Goal: Transaction & Acquisition: Purchase product/service

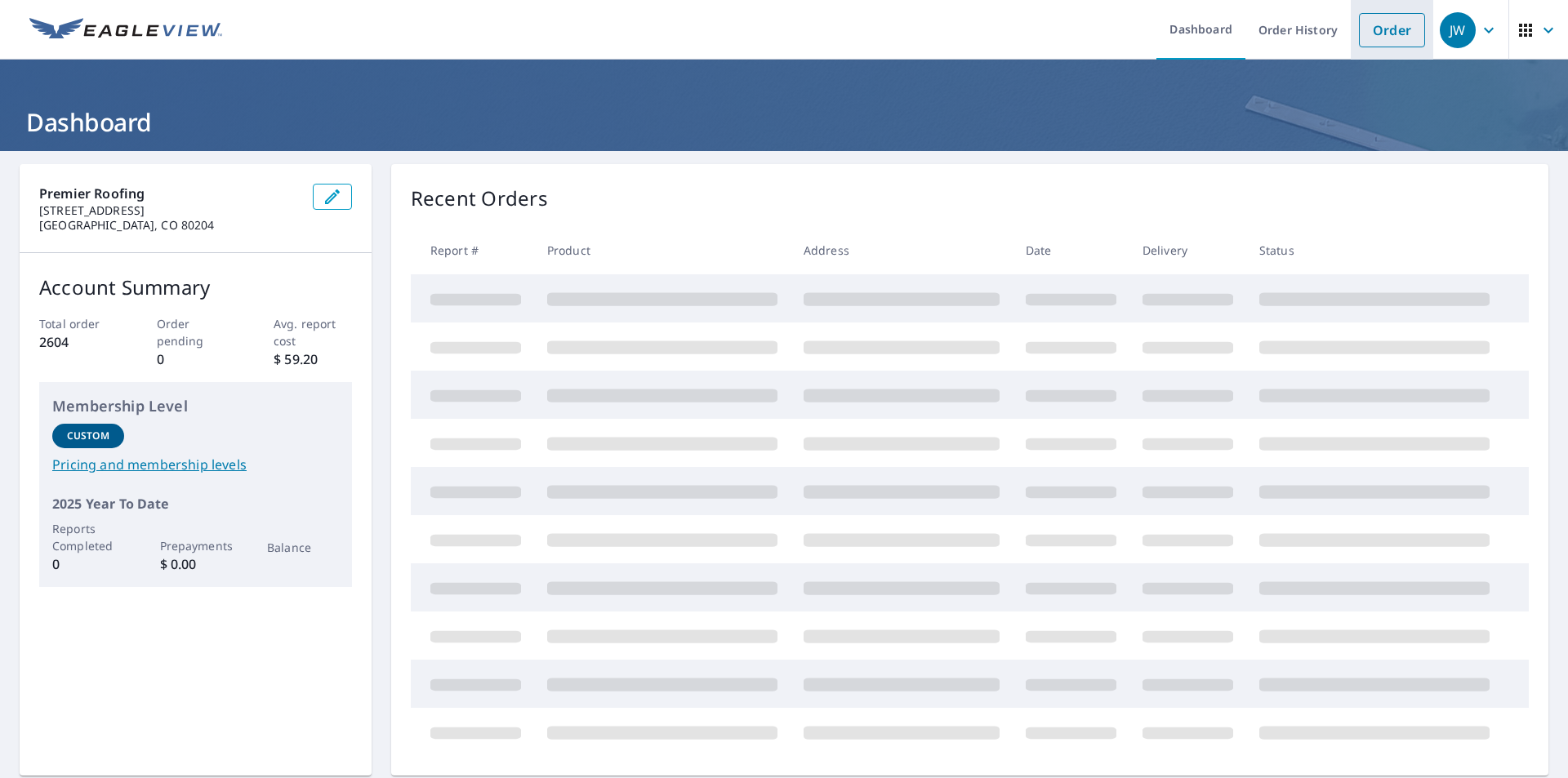
click at [1365, 31] on link "Order" at bounding box center [1392, 30] width 66 height 35
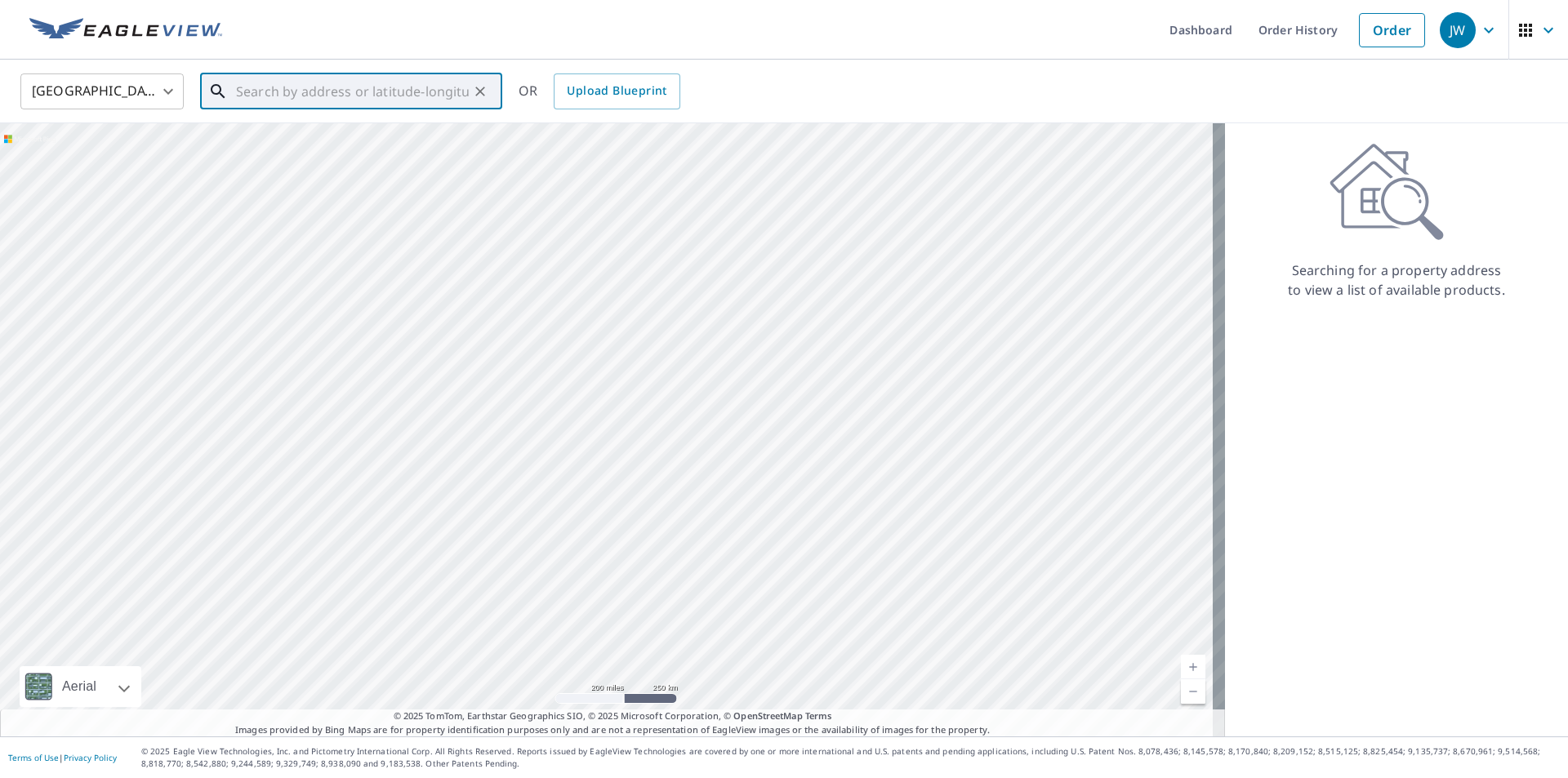
click at [345, 90] on input "text" at bounding box center [352, 91] width 233 height 46
paste input "[STREET_ADDRESS][PERSON_NAME]"
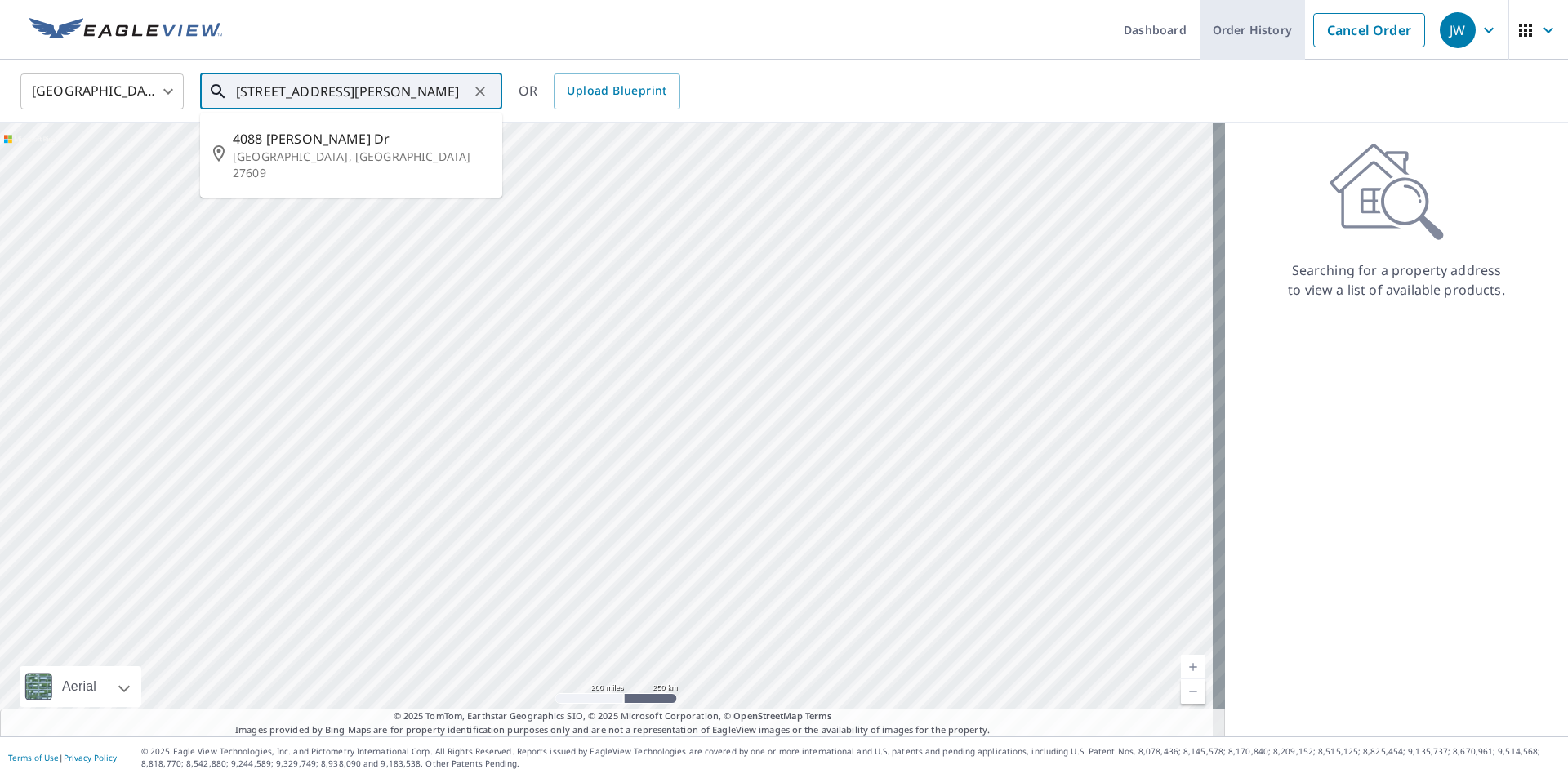
type input "[STREET_ADDRESS][PERSON_NAME]"
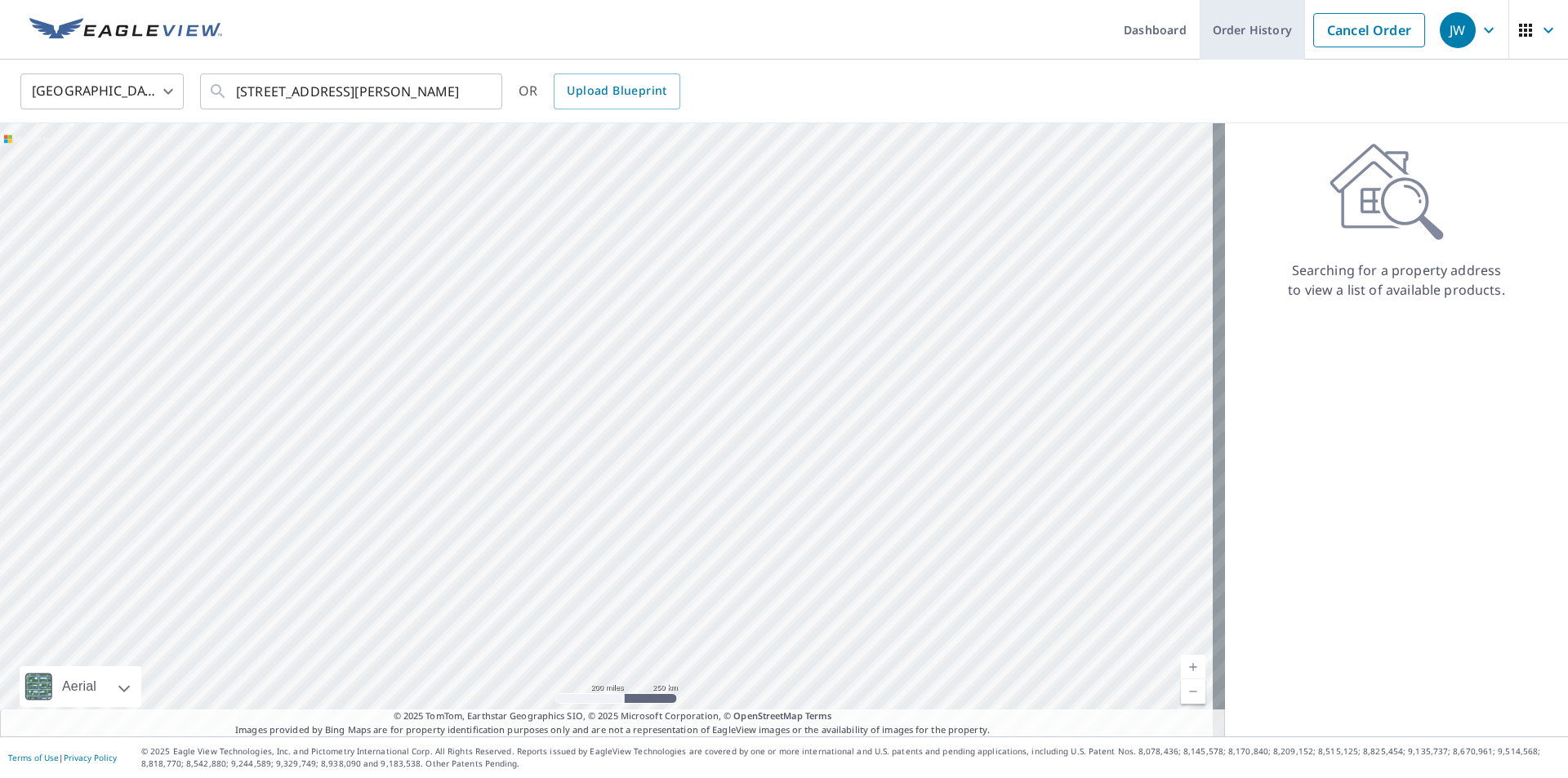
click at [1226, 48] on link "Order History" at bounding box center [1252, 29] width 105 height 59
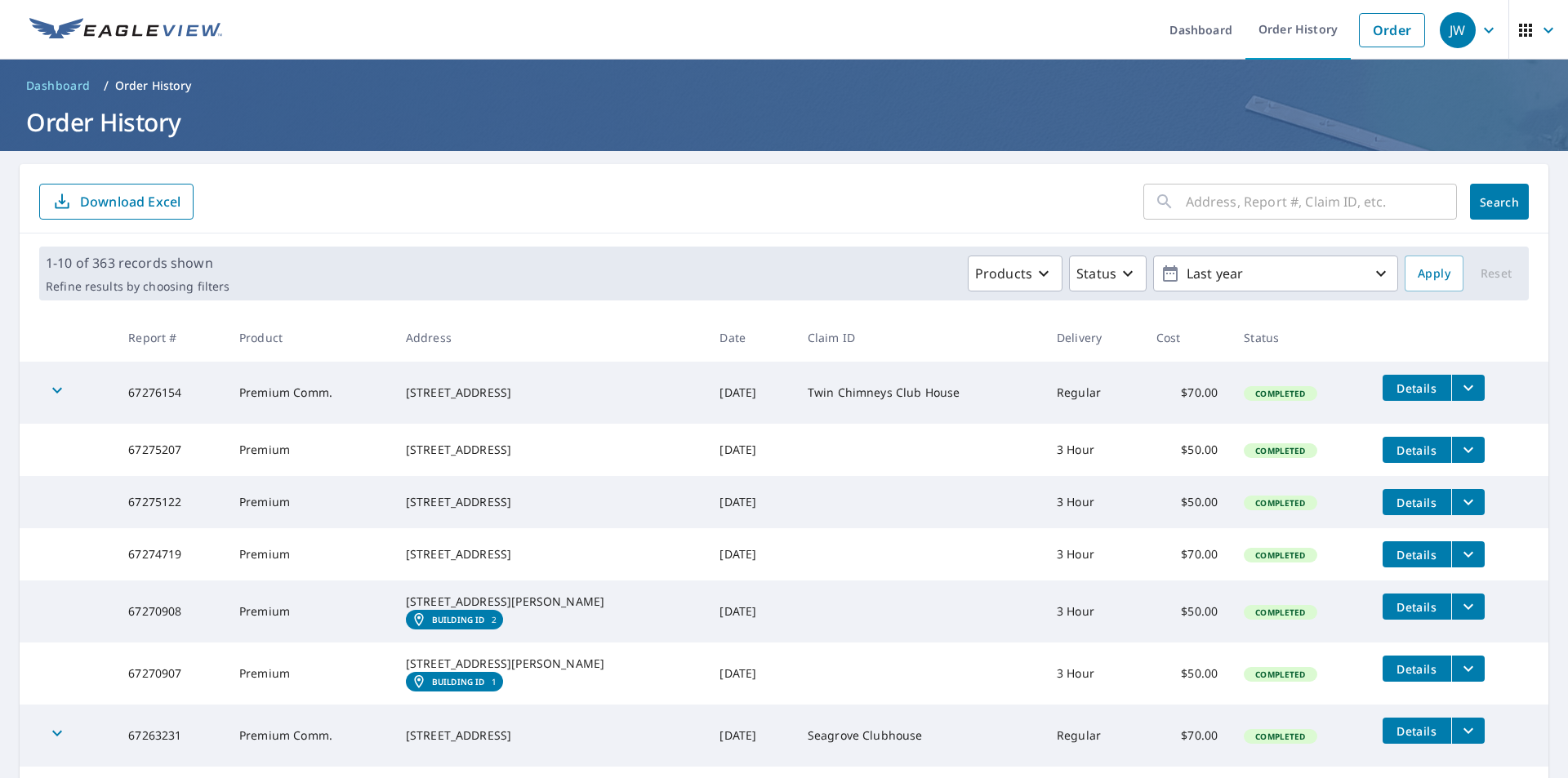
click at [1238, 208] on input "text" at bounding box center [1322, 202] width 271 height 46
paste input "[STREET_ADDRESS][PERSON_NAME]"
drag, startPoint x: 1207, startPoint y: 200, endPoint x: 1090, endPoint y: 198, distance: 117.0
click at [1090, 198] on form "[STREET_ADDRESS][PERSON_NAME] ​ Search Download Excel" at bounding box center [784, 201] width 1490 height 36
type input "[PERSON_NAME][GEOGRAPHIC_DATA]"
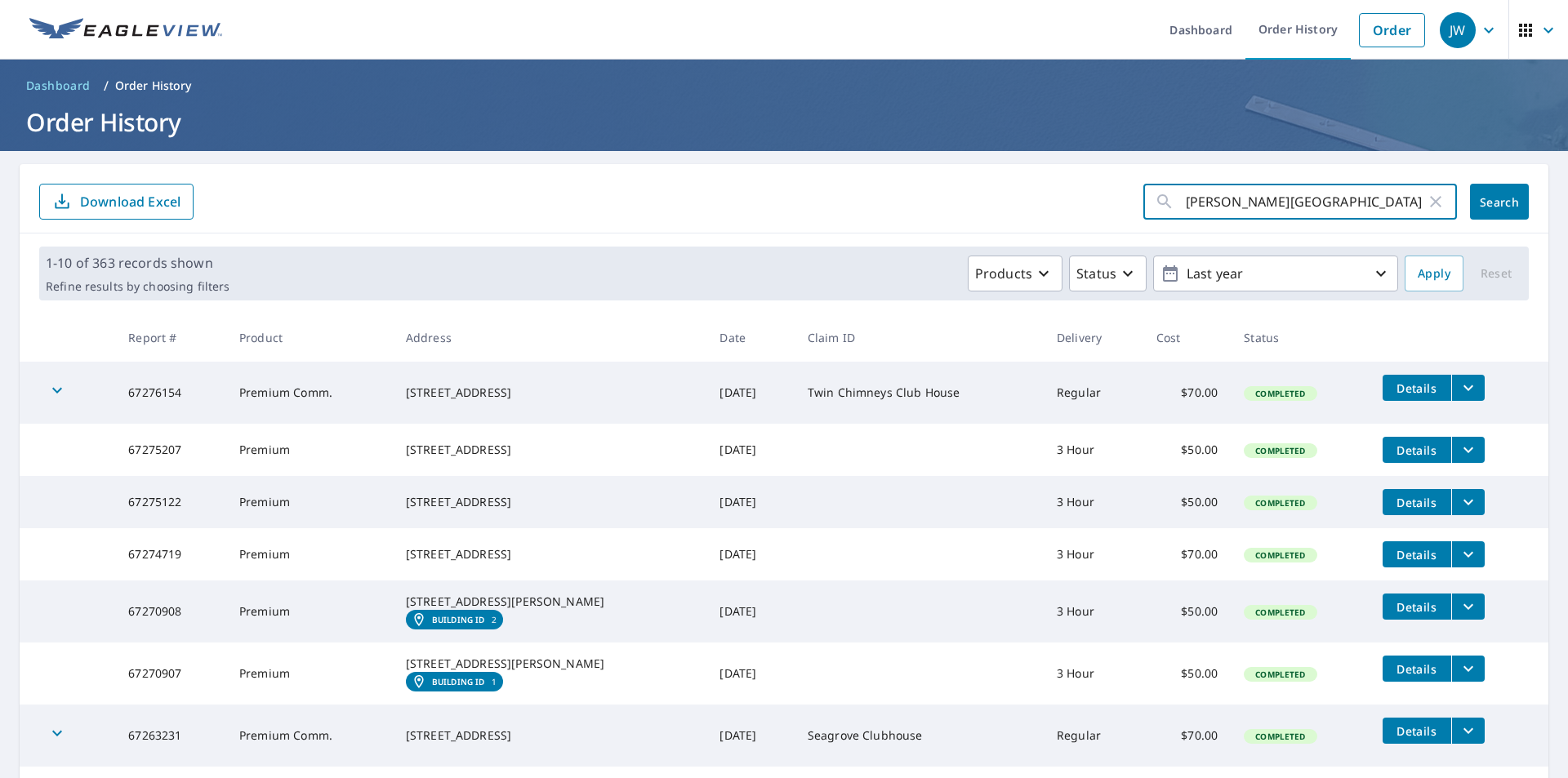
click button "Search" at bounding box center [1499, 201] width 59 height 36
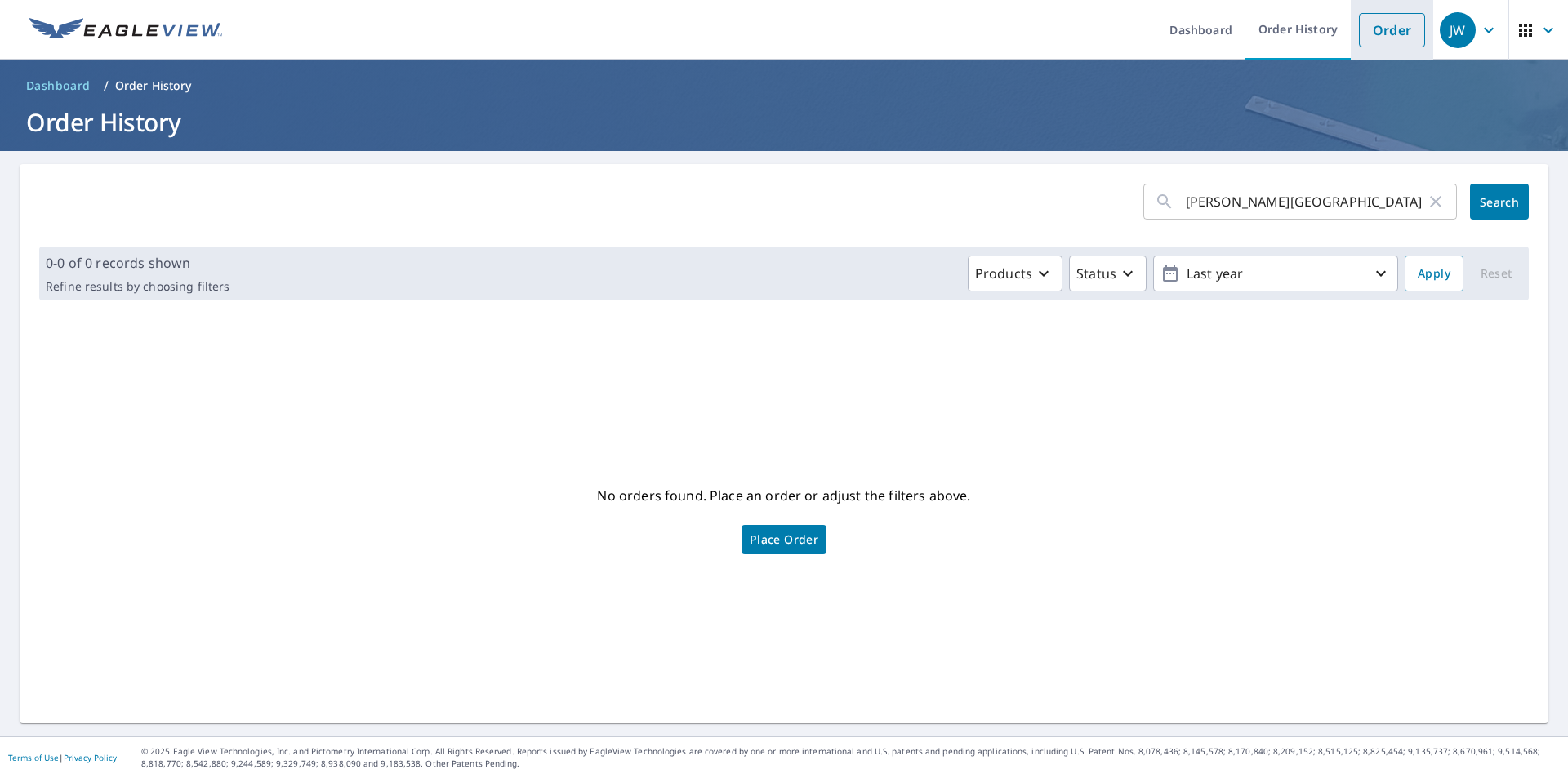
click at [1389, 36] on link "Order" at bounding box center [1392, 30] width 66 height 35
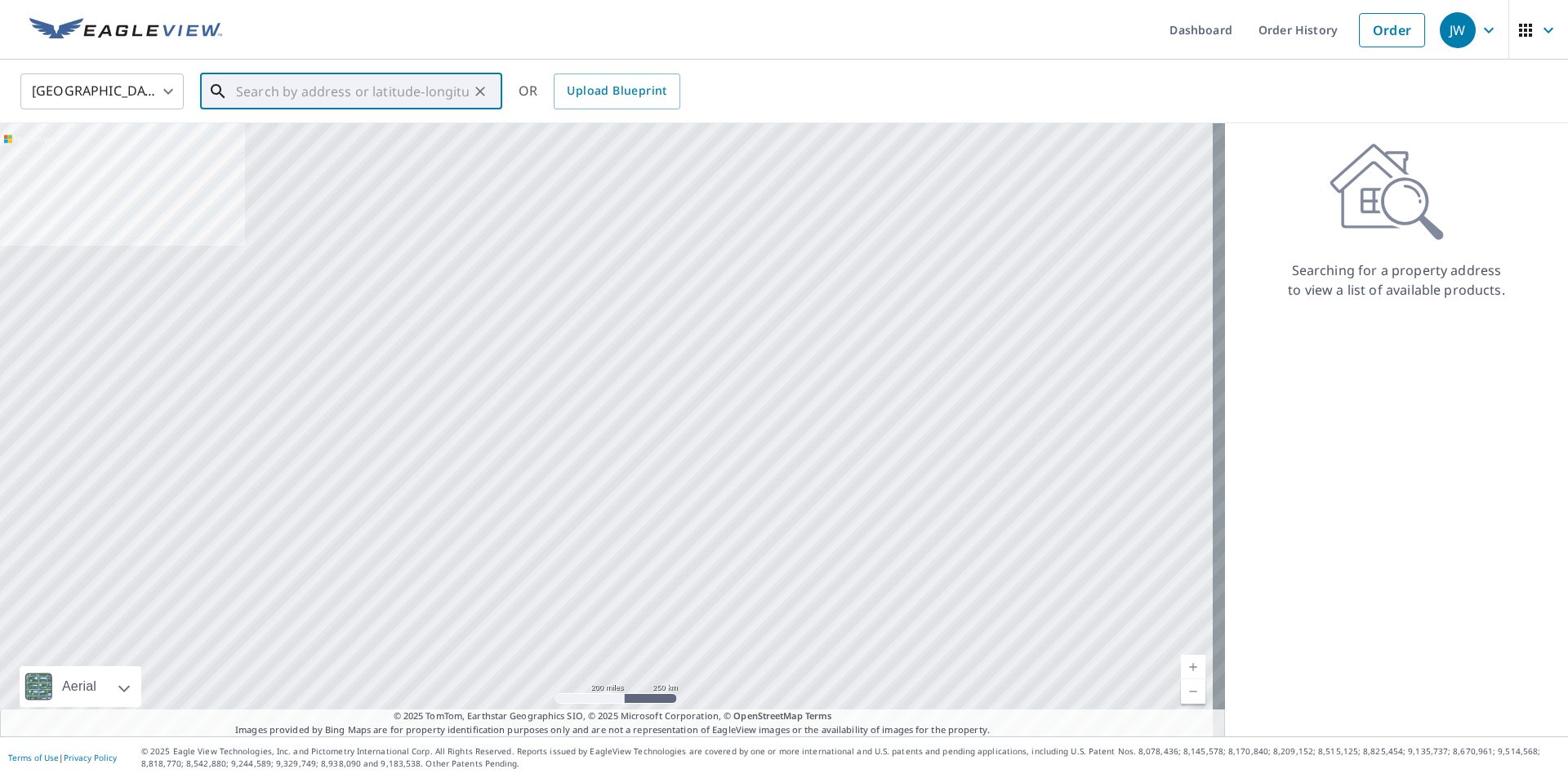
click at [298, 91] on input "text" at bounding box center [352, 91] width 233 height 46
paste input "[STREET_ADDRESS][PERSON_NAME]"
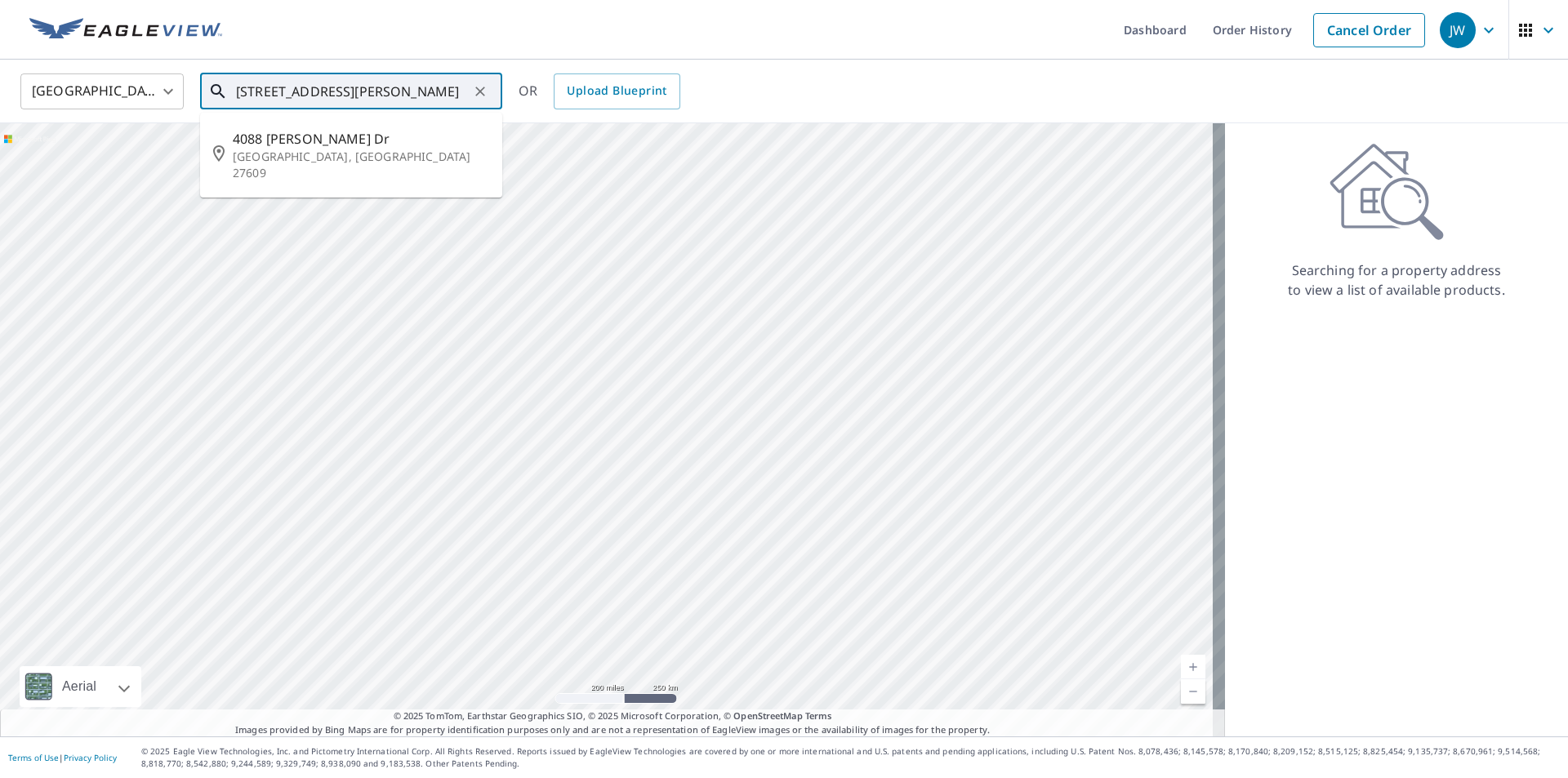
type input "[STREET_ADDRESS][PERSON_NAME]"
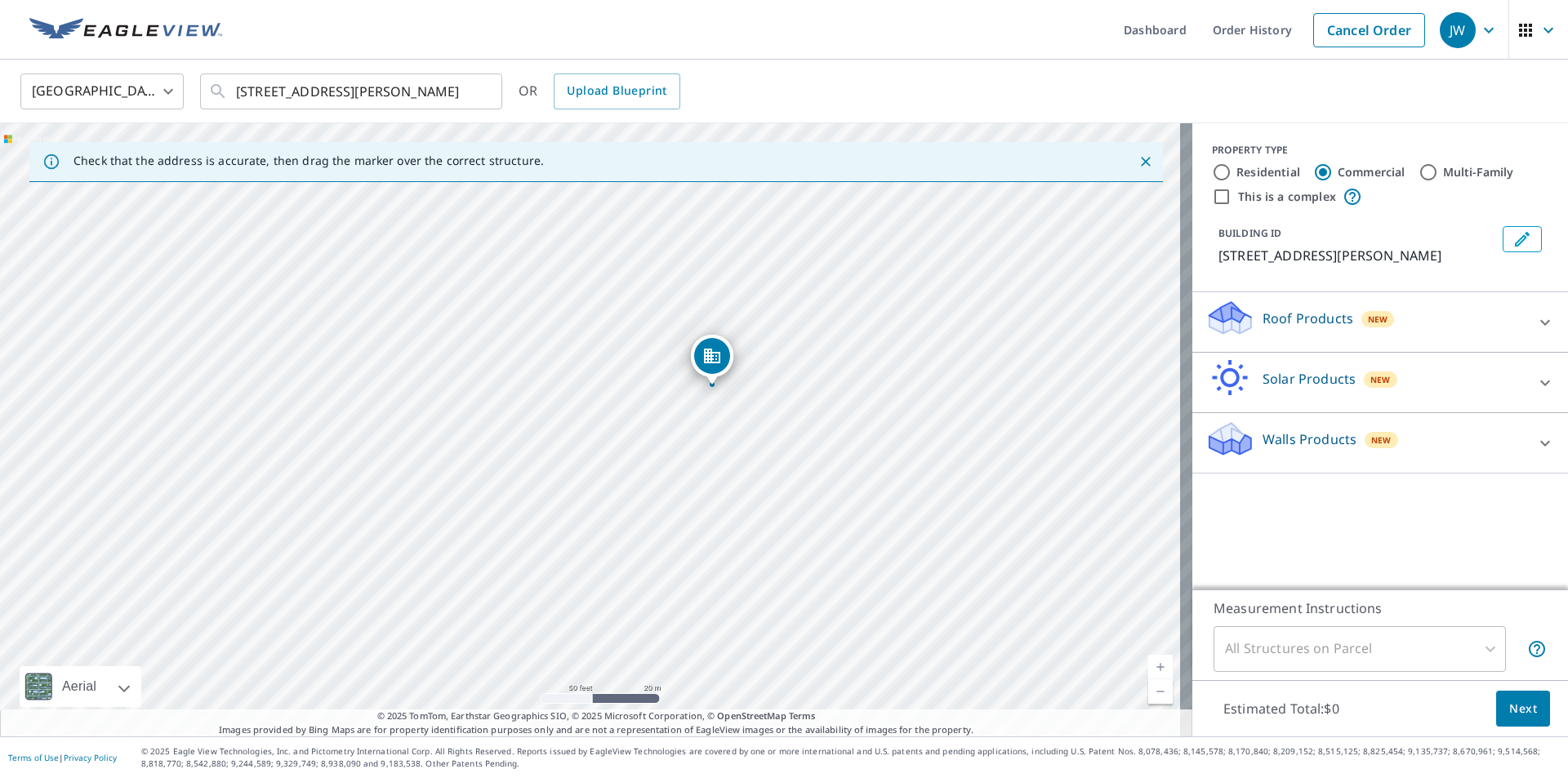
drag, startPoint x: 592, startPoint y: 236, endPoint x: 679, endPoint y: 556, distance: 331.6
click at [679, 556] on div "[STREET_ADDRESS][PERSON_NAME][PERSON_NAME]" at bounding box center [596, 430] width 1192 height 613
drag, startPoint x: 707, startPoint y: 504, endPoint x: 716, endPoint y: 625, distance: 121.3
click at [716, 625] on div "[STREET_ADDRESS][PERSON_NAME][PERSON_NAME]" at bounding box center [596, 430] width 1192 height 613
click at [1391, 316] on div "Roof Products New" at bounding box center [1365, 322] width 320 height 47
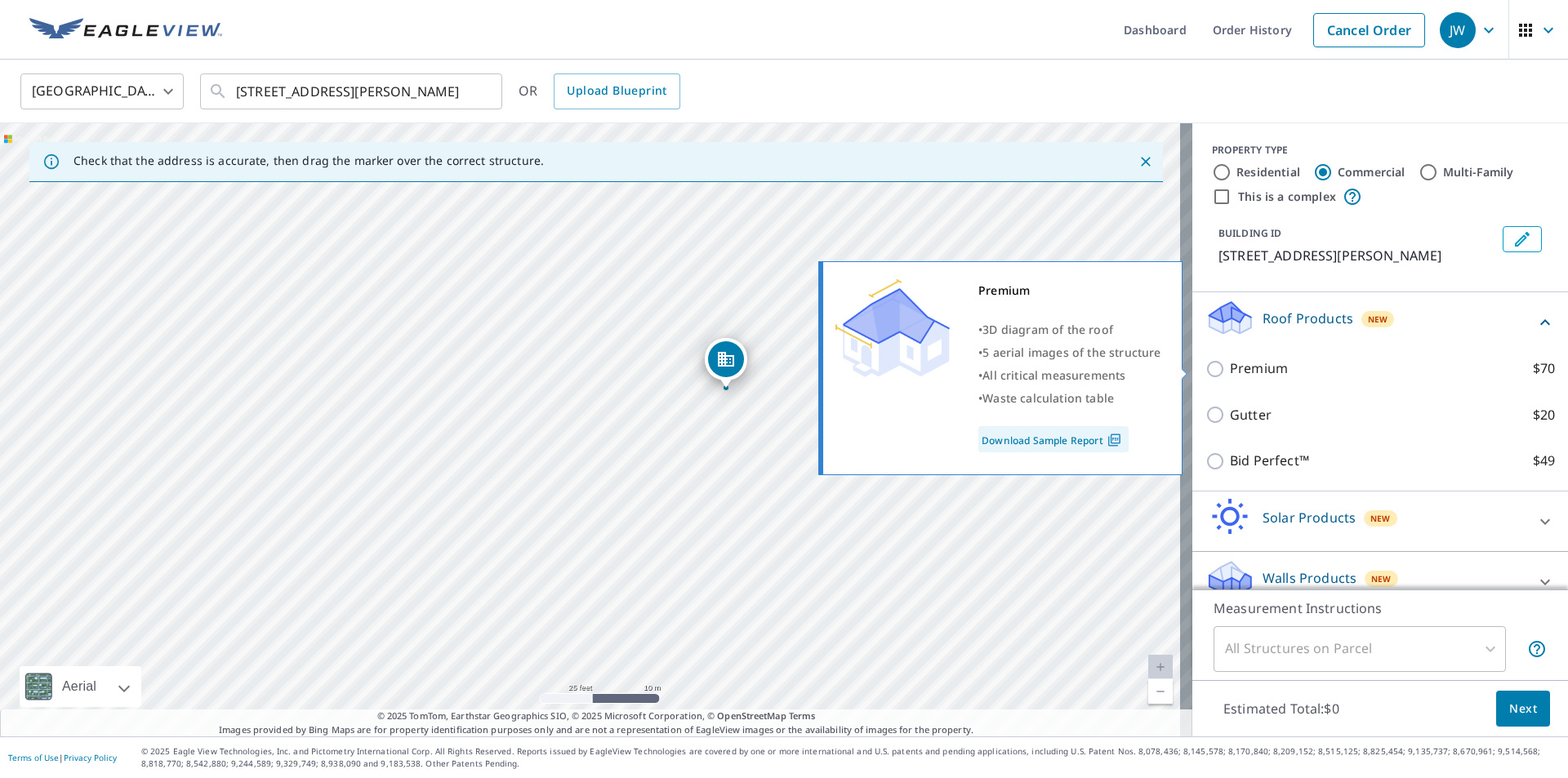
click at [1353, 362] on label "Premium $70" at bounding box center [1392, 368] width 325 height 20
click at [1230, 362] on input "Premium $70" at bounding box center [1218, 369] width 25 height 19
checkbox input "true"
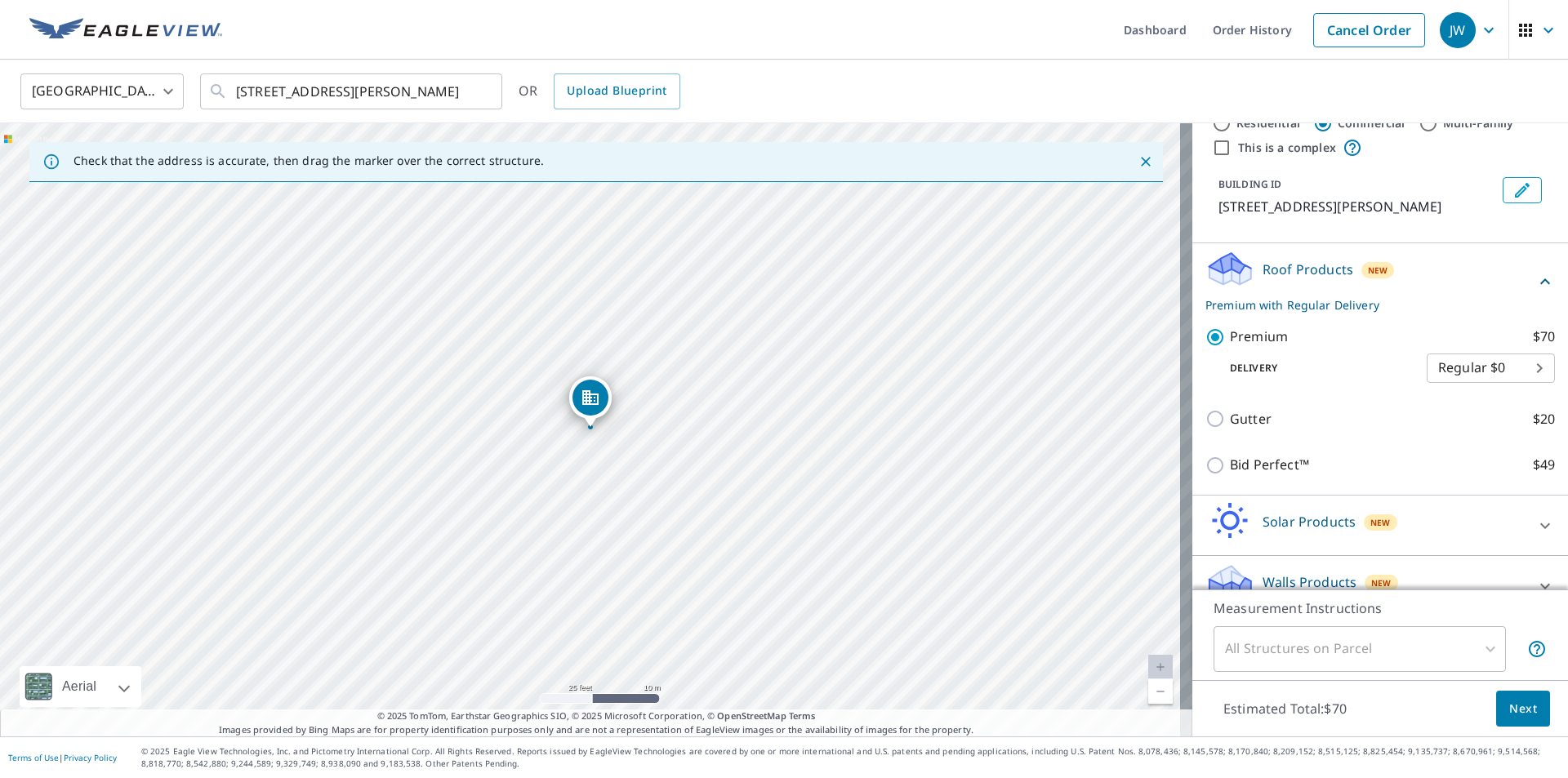
scroll to position [76, 0]
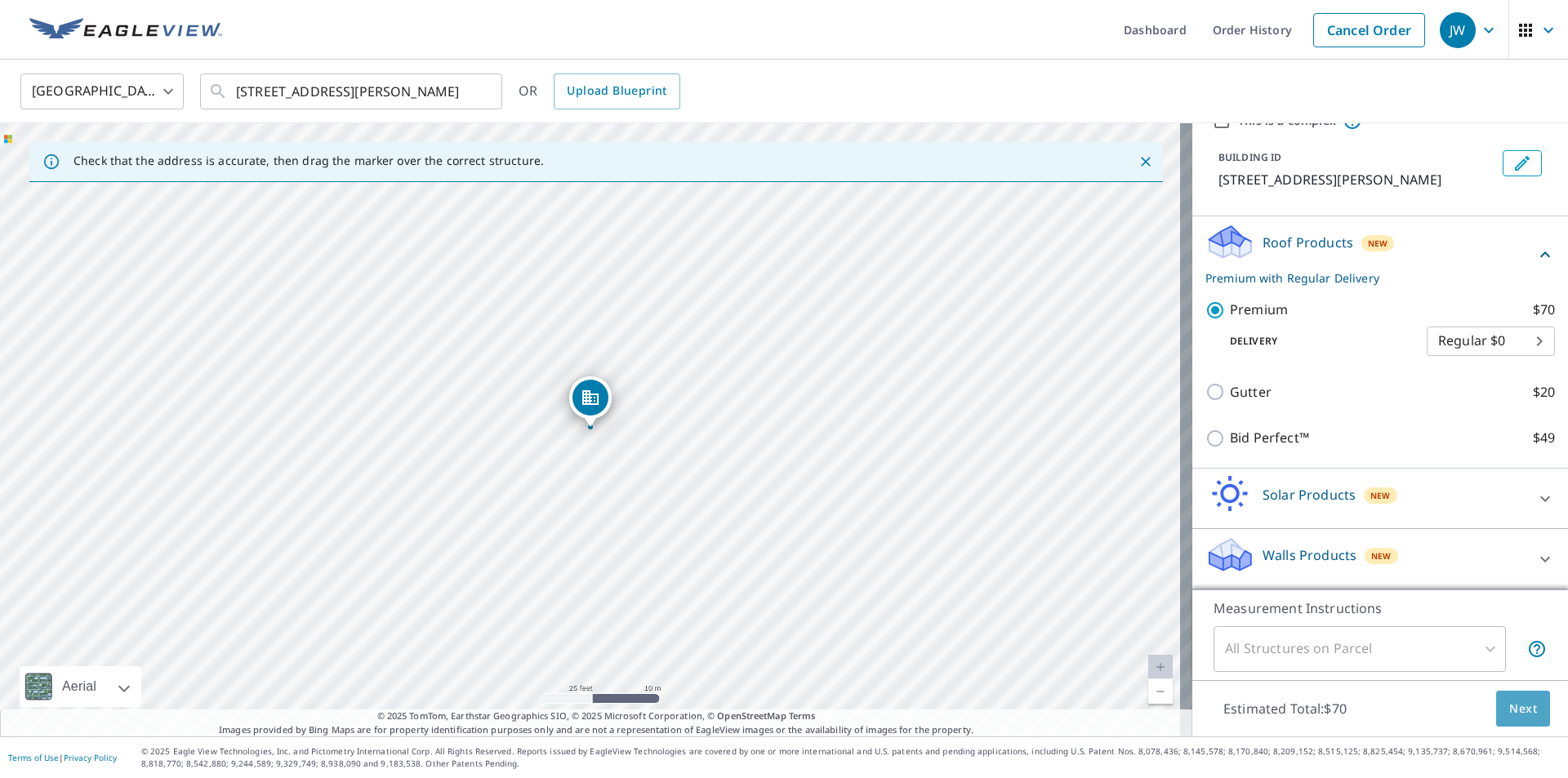
click at [1516, 712] on span "Next" at bounding box center [1523, 709] width 27 height 20
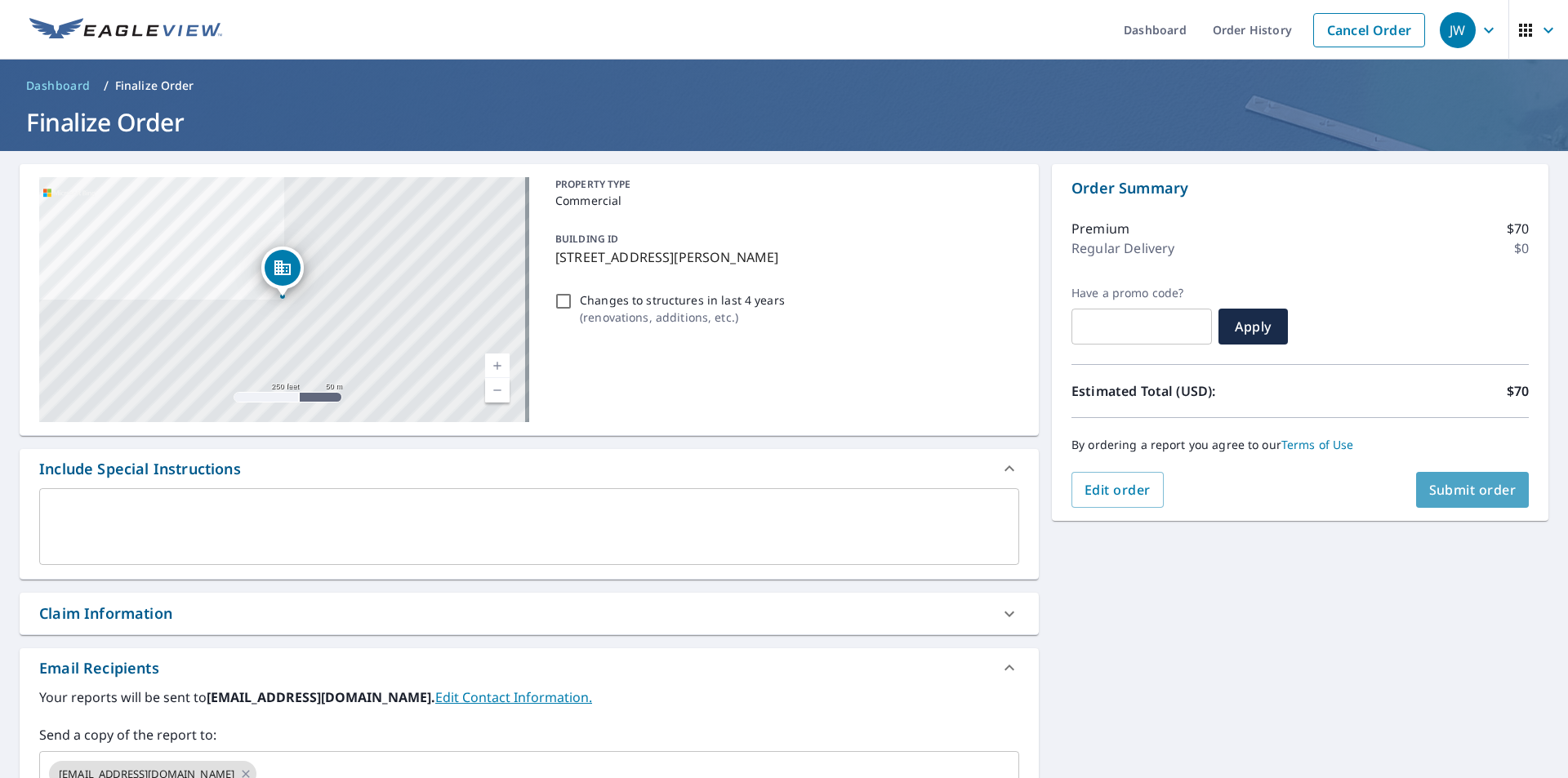
click at [1439, 489] on span "Submit order" at bounding box center [1472, 490] width 88 height 18
